Goal: Information Seeking & Learning: Check status

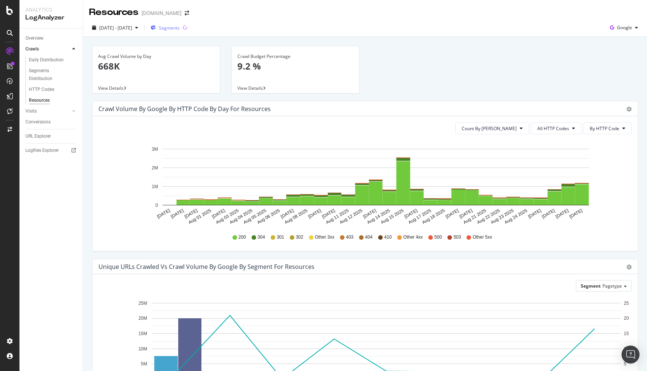
click at [180, 30] on span "Segments" at bounding box center [169, 28] width 21 height 6
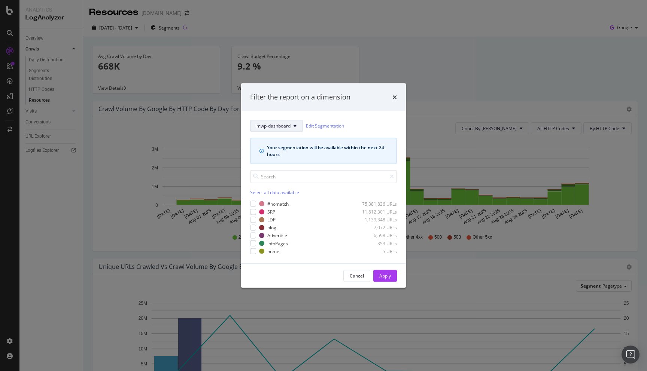
click at [273, 128] on span "mwp-dashboard" at bounding box center [273, 126] width 34 height 6
click at [395, 100] on icon "times" at bounding box center [394, 97] width 4 height 6
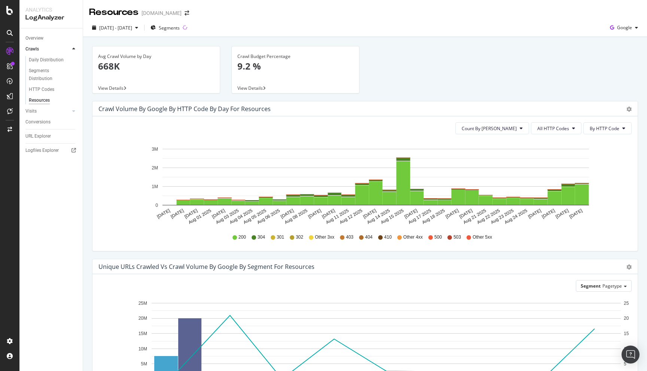
click at [248, 91] on span "View Details" at bounding box center [251, 88] width 28 height 6
